Goal: Check status: Check status

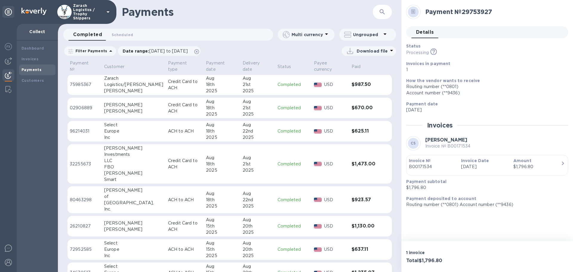
scroll to position [640, 0]
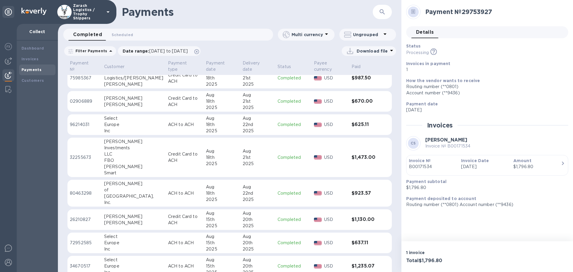
click at [83, 194] on p "80463298" at bounding box center [85, 193] width 30 height 6
click at [78, 158] on p "32255673" at bounding box center [85, 157] width 30 height 6
click at [84, 99] on p "02906889" at bounding box center [85, 101] width 30 height 6
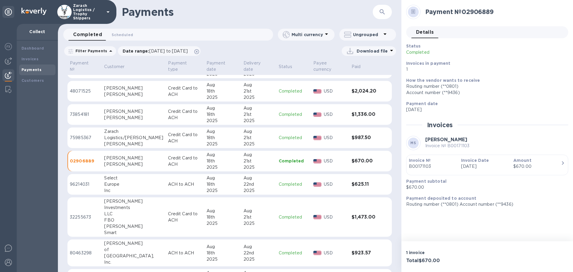
scroll to position [550, 0]
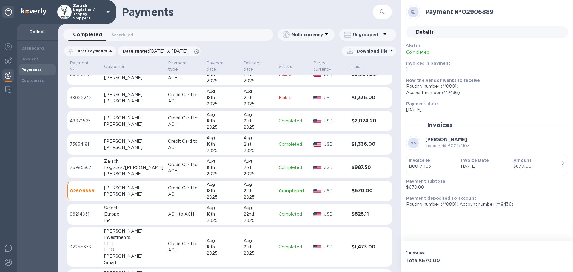
click at [95, 190] on p "02906889" at bounding box center [85, 191] width 30 height 6
click at [82, 165] on p "75985367" at bounding box center [85, 168] width 30 height 6
click at [73, 213] on p "96214031" at bounding box center [85, 214] width 30 height 6
click at [85, 143] on p "73854181" at bounding box center [85, 144] width 30 height 6
click at [78, 119] on p "48071525" at bounding box center [85, 121] width 30 height 6
